Goal: Task Accomplishment & Management: Use online tool/utility

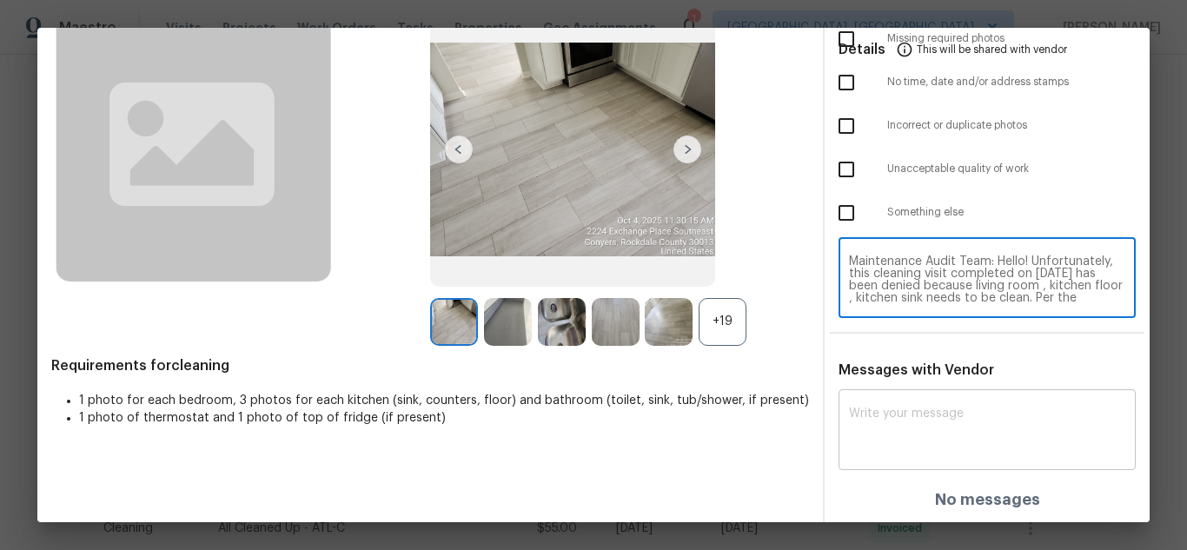
scroll to position [146, 0]
type textarea "Maintenance Audit Team: Hello! Unfortunately, this cleaning visit completed on …"
click at [904, 443] on textarea at bounding box center [987, 432] width 276 height 49
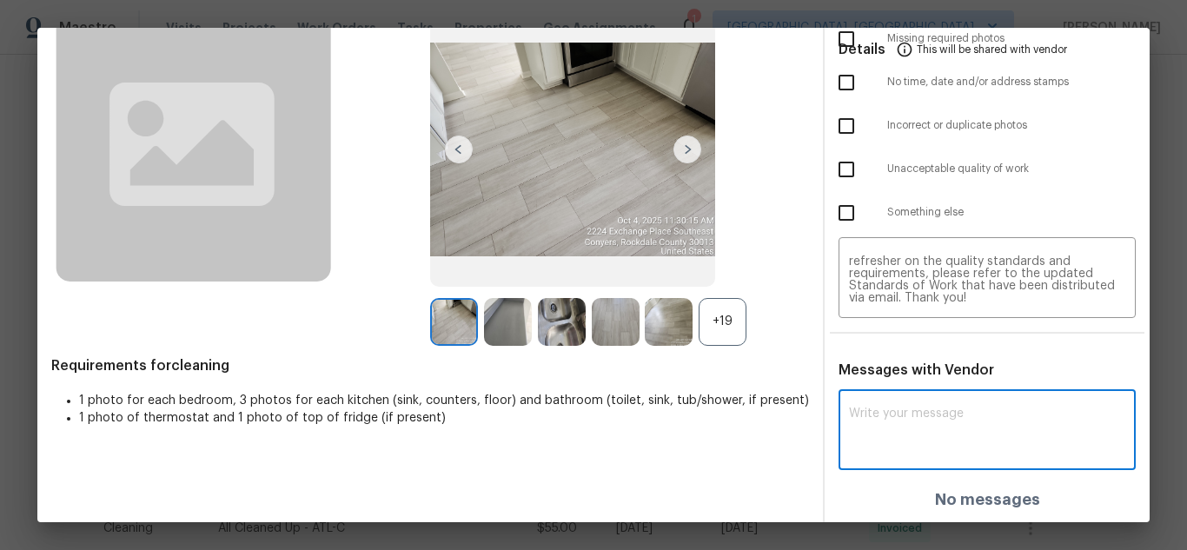
paste textarea "Maintenance Audit Team: Hello! Unfortunately, this cleaning visit completed on …"
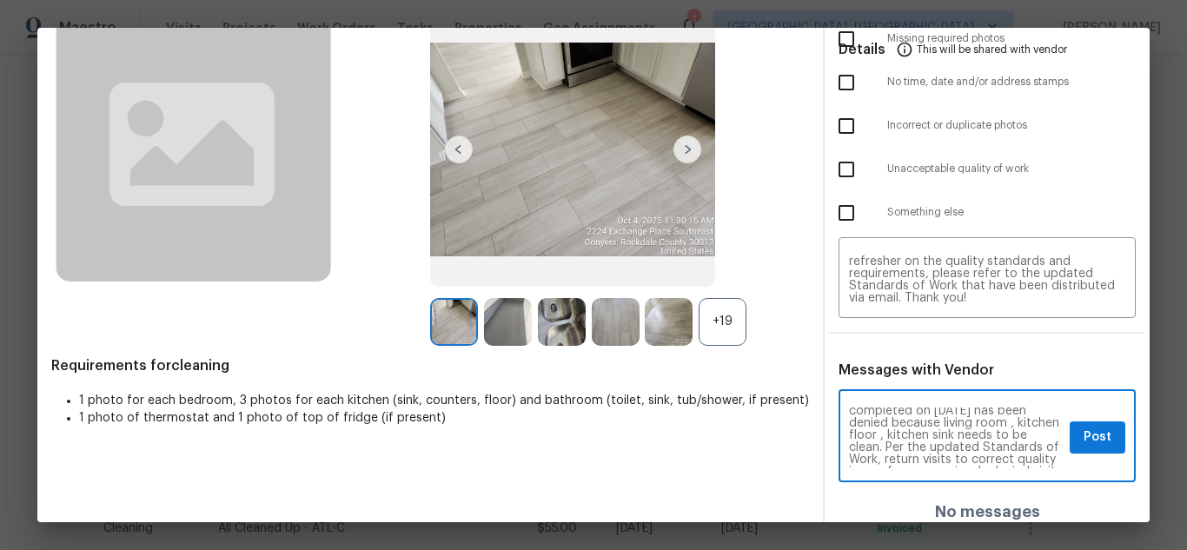
scroll to position [35, 0]
type textarea "Maintenance Audit Team: Hello! Unfortunately, this cleaning visit completed on …"
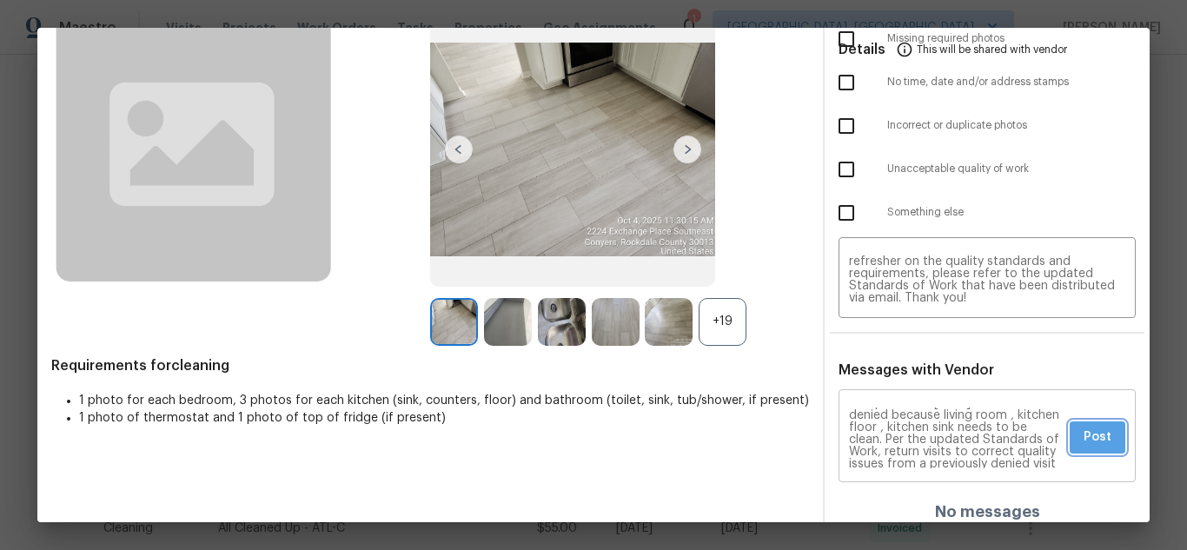
click at [1086, 437] on span "Post" at bounding box center [1098, 438] width 28 height 22
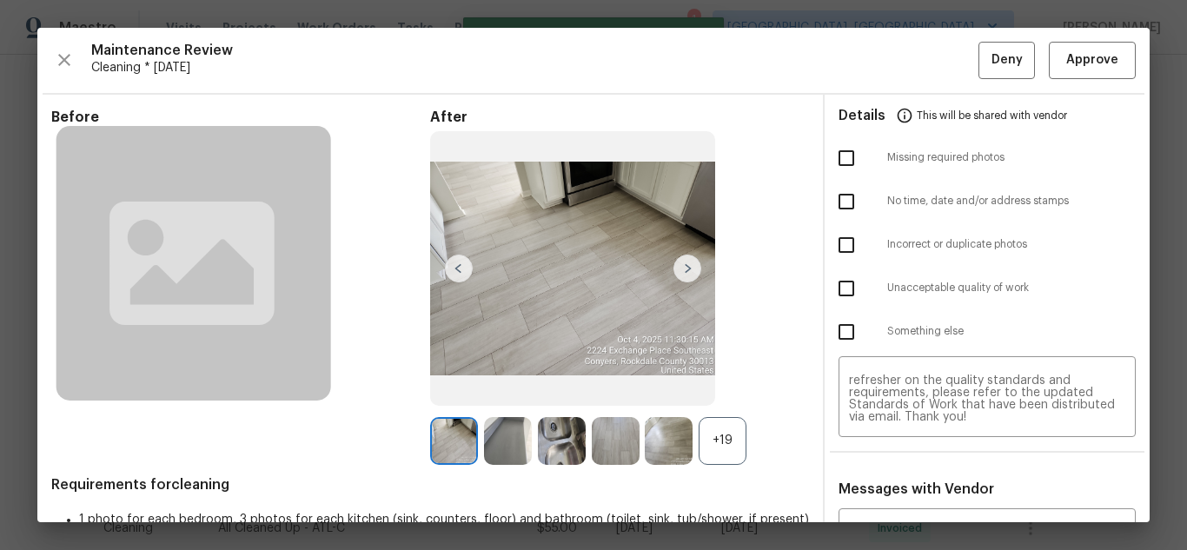
scroll to position [0, 0]
click at [828, 289] on input "checkbox" at bounding box center [846, 288] width 37 height 37
checkbox input "true"
click at [979, 57] on button "Deny" at bounding box center [1007, 60] width 57 height 37
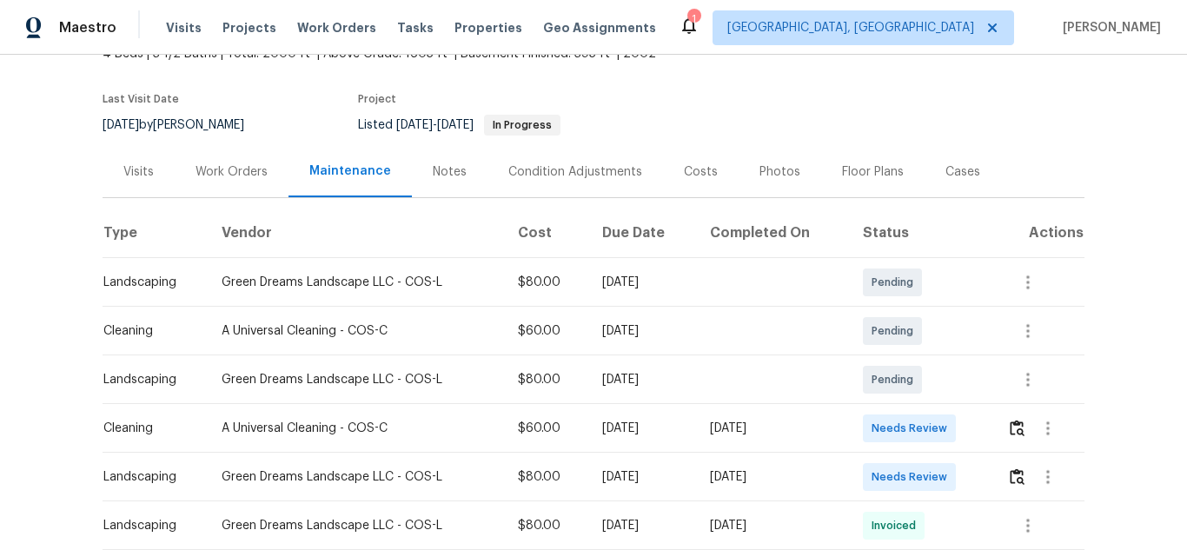
scroll to position [174, 0]
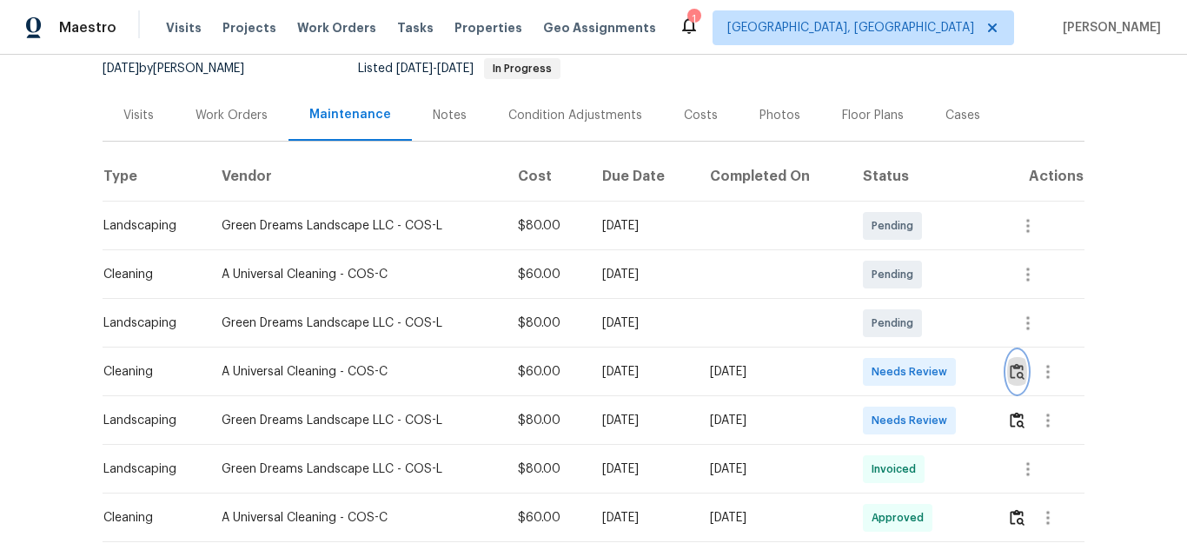
click at [1015, 367] on img "button" at bounding box center [1017, 371] width 15 height 17
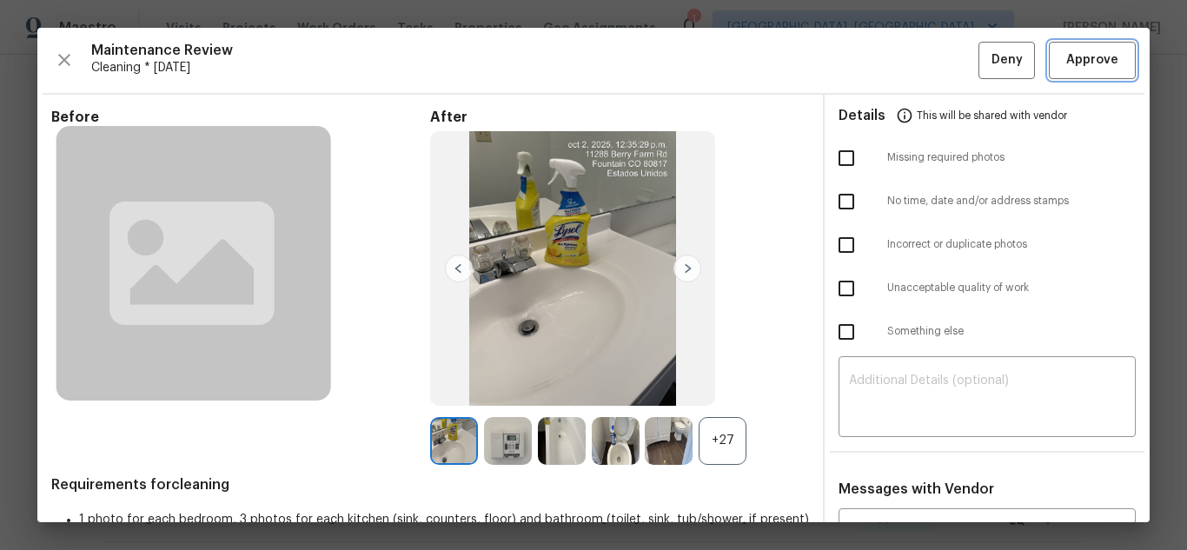
click at [1049, 57] on button "Approve" at bounding box center [1092, 60] width 87 height 37
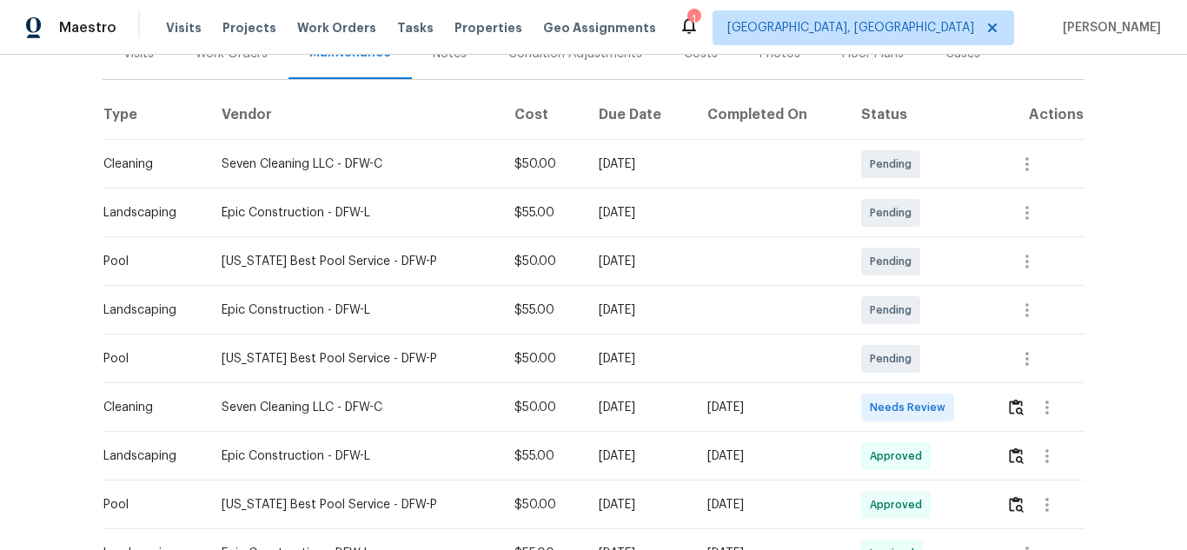
scroll to position [261, 0]
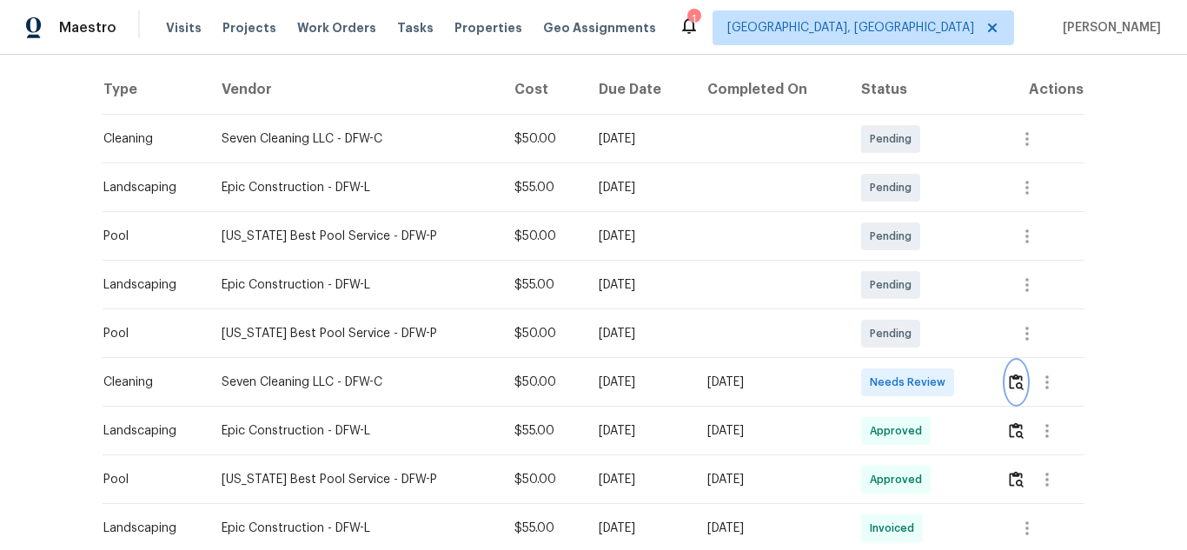
click at [1009, 378] on img "button" at bounding box center [1016, 382] width 15 height 17
